Goal: Information Seeking & Learning: Compare options

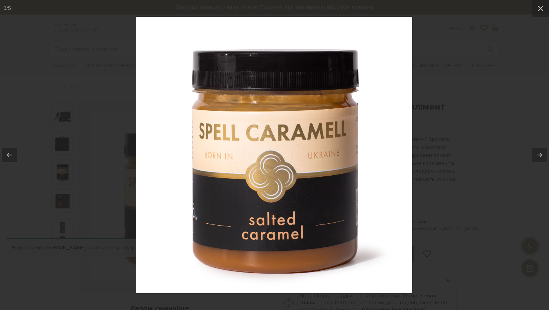
click at [93, 153] on div at bounding box center [274, 155] width 549 height 310
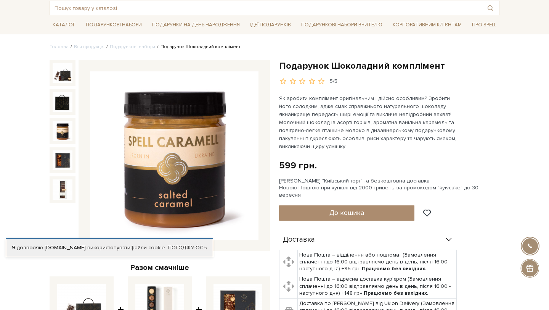
scroll to position [48, 0]
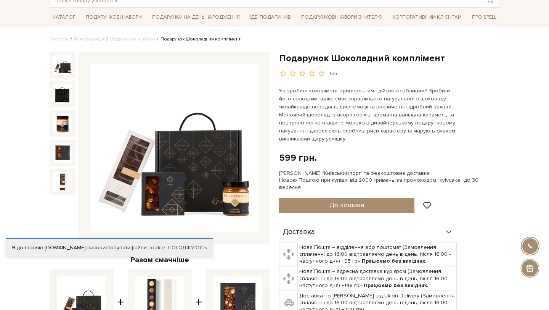
click at [57, 62] on img at bounding box center [63, 65] width 20 height 20
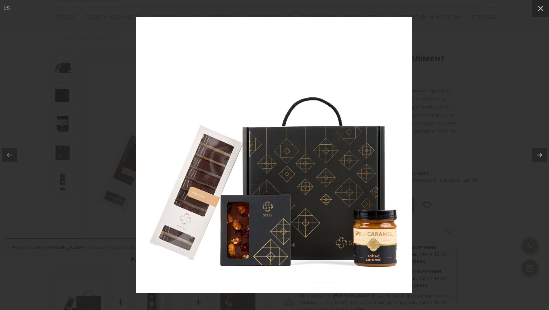
click at [107, 194] on div at bounding box center [274, 155] width 549 height 310
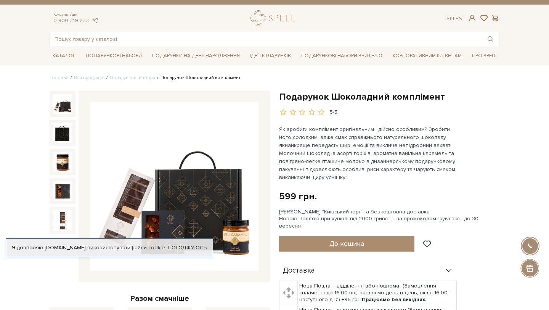
scroll to position [12, 0]
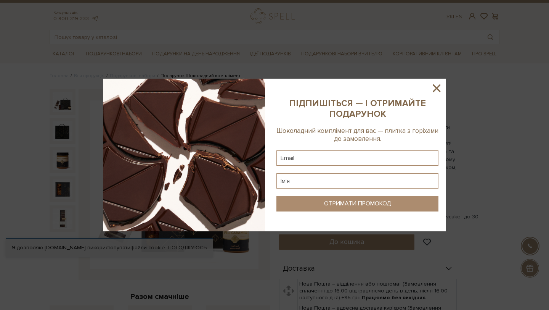
click at [438, 89] on icon at bounding box center [437, 88] width 8 height 8
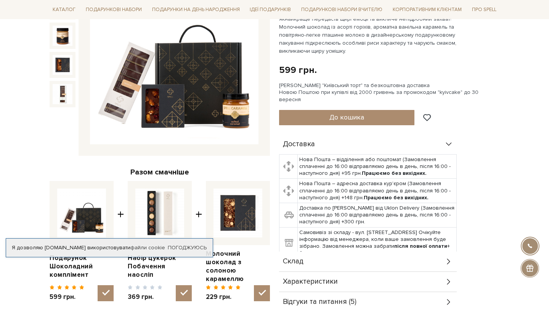
scroll to position [0, 0]
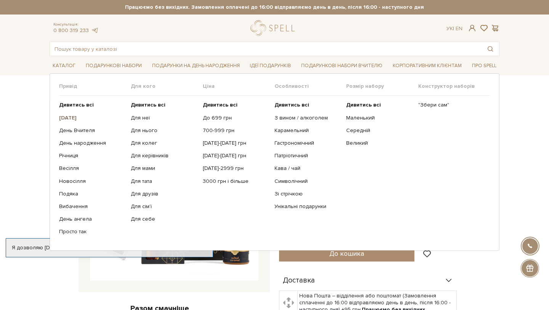
click at [77, 116] on b "[DATE]" at bounding box center [68, 117] width 18 height 6
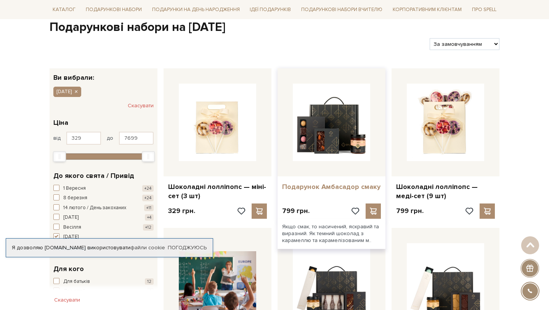
click at [315, 188] on link "Подарунок Амбасадор смаку" at bounding box center [331, 186] width 99 height 9
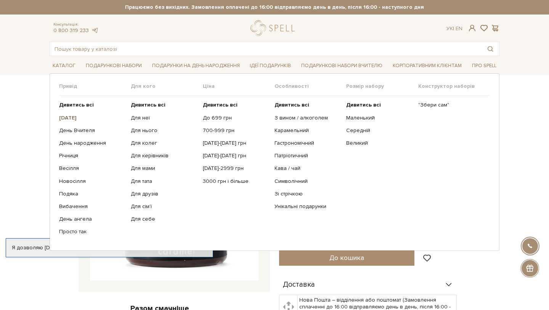
click at [77, 117] on b "[DATE]" at bounding box center [68, 117] width 18 height 6
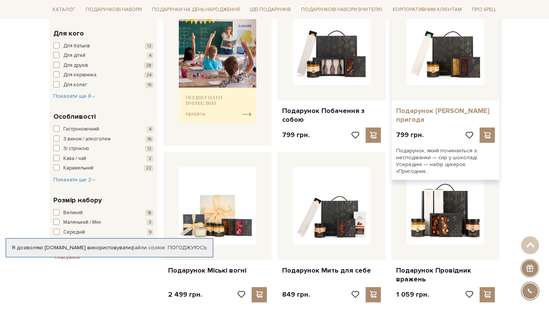
scroll to position [315, 0]
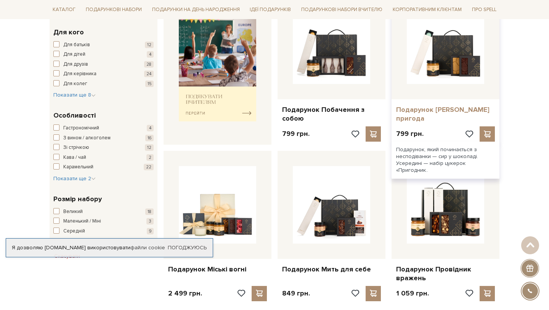
click at [430, 109] on link "Подарунок Сирна пригода" at bounding box center [445, 114] width 99 height 18
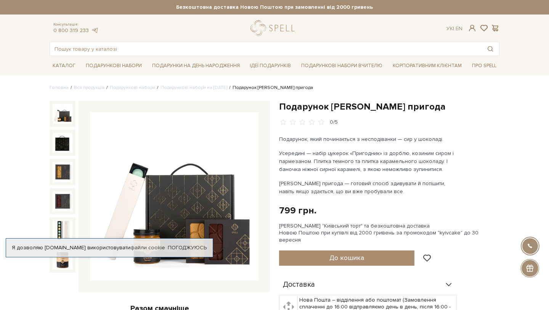
scroll to position [51, 0]
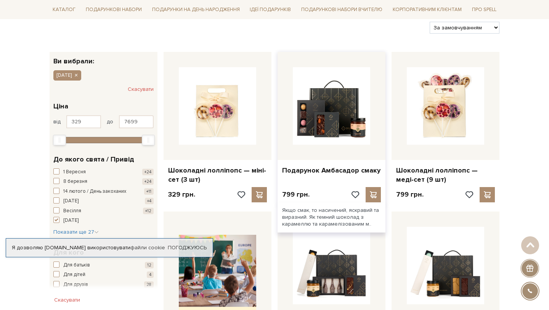
scroll to position [91, 0]
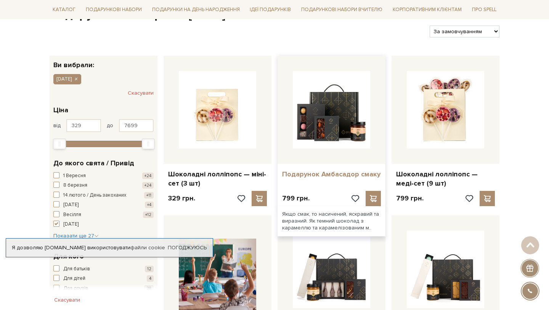
click at [316, 172] on link "Подарунок Амбасадор смаку" at bounding box center [331, 174] width 99 height 9
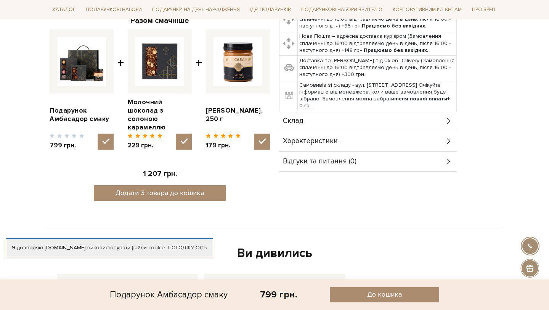
scroll to position [299, 0]
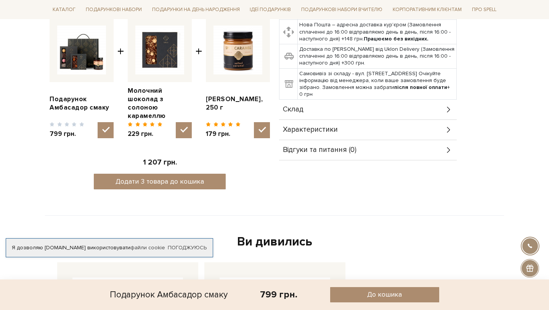
click at [355, 100] on div "Склад" at bounding box center [368, 110] width 178 height 20
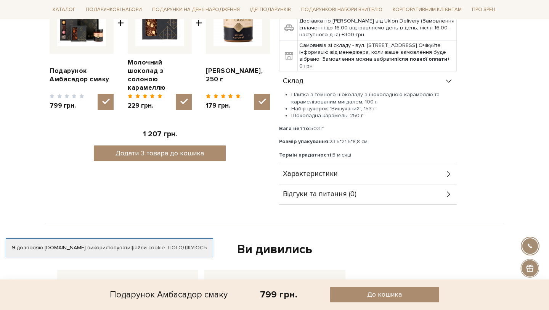
scroll to position [316, 0]
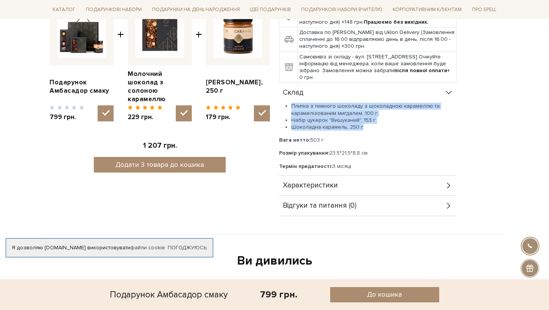
drag, startPoint x: 291, startPoint y: 89, endPoint x: 364, endPoint y: 115, distance: 77.7
click at [364, 115] on ul "Плитка з темного шоколаду з шоколадною карамеллю та карамелізованим мигдалем, 1…" at bounding box center [368, 117] width 178 height 28
copy ul "Плитка з темного шоколаду з шоколадною карамеллю та карамелізованим мигдалем, 1…"
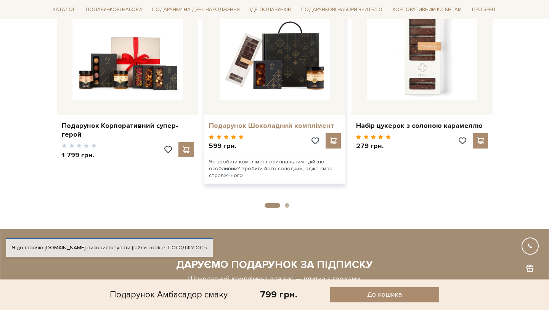
scroll to position [882, 0]
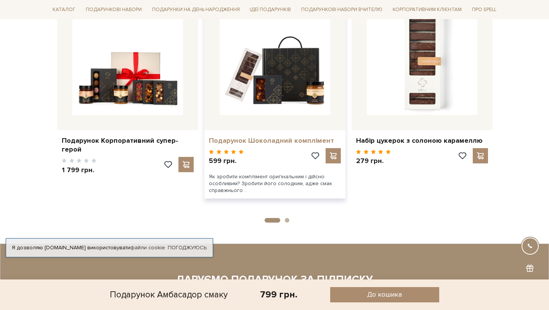
click at [253, 136] on link "Подарунок Шоколадний комплімент" at bounding box center [275, 140] width 132 height 9
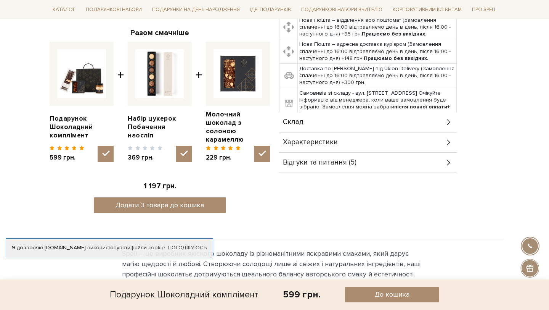
scroll to position [266, 0]
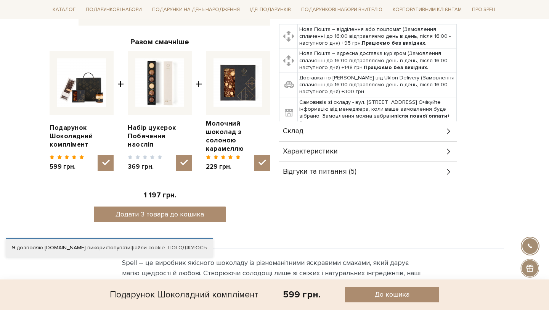
click at [344, 121] on div "Склад" at bounding box center [368, 131] width 178 height 20
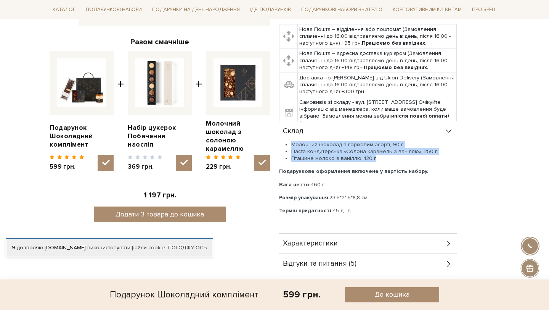
drag, startPoint x: 292, startPoint y: 137, endPoint x: 373, endPoint y: 150, distance: 82.3
click at [373, 150] on ul "Молочний шоколад з горіховим асорті, 90 г Паста кондитерська «Солона карамель з…" at bounding box center [368, 151] width 178 height 21
copy ul "Молочний шоколад з горіховим асорті, 90 г Паста кондитерська «Солона карамель з…"
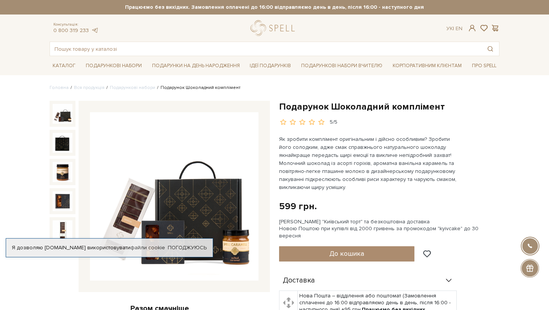
scroll to position [69, 0]
